Goal: Register for event/course

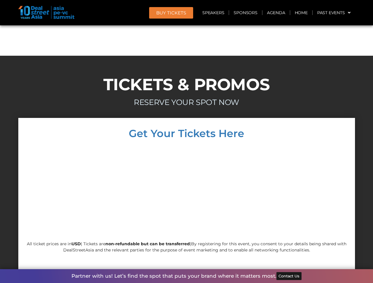
scroll to position [5043, 0]
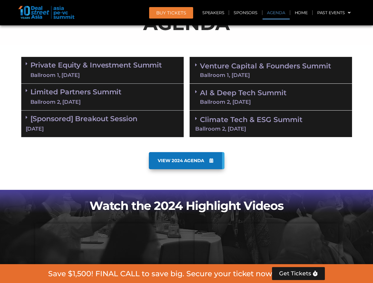
scroll to position [334, 0]
